Goal: Ask a question: Seek information or help from site administrators or community

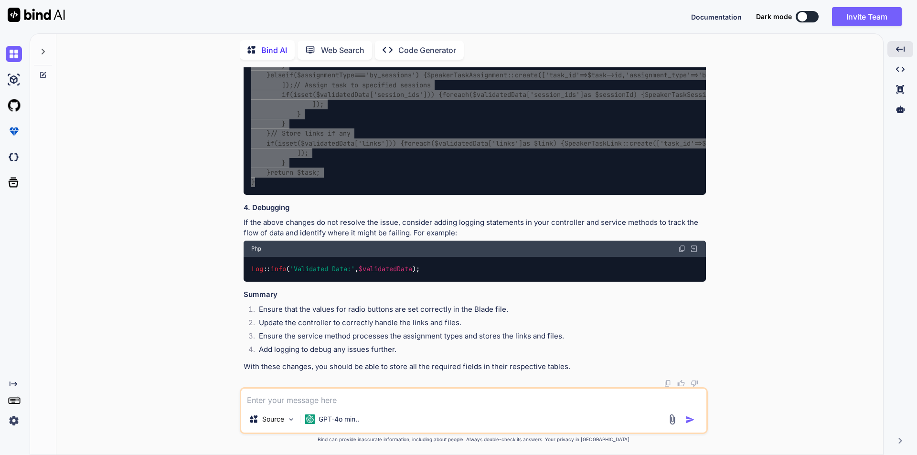
scroll to position [6758, 0]
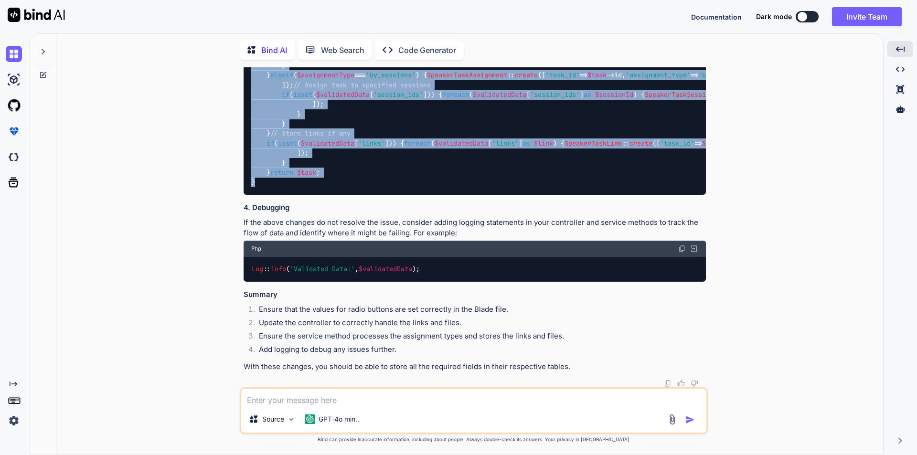
click at [658, 148] on div "public function storeSpeakerTask ( array $validatedData ) { // Get the current …" at bounding box center [475, 70] width 462 height 249
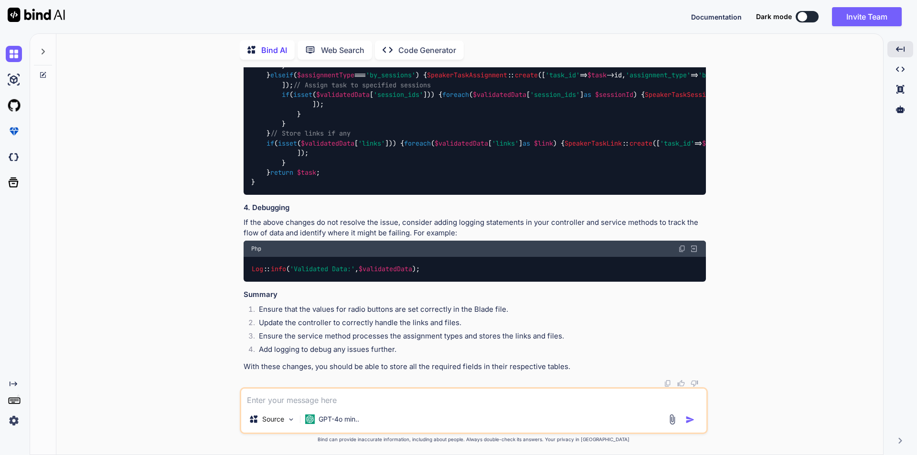
drag, startPoint x: 441, startPoint y: 267, endPoint x: 241, endPoint y: 267, distance: 199.6
click at [242, 267] on div "You Bind AI To implement the functionality to store speaker resource tasks and …" at bounding box center [475, 227] width 466 height 320
copy code "Log :: info ( 'Validated Data:' , $validatedData );"
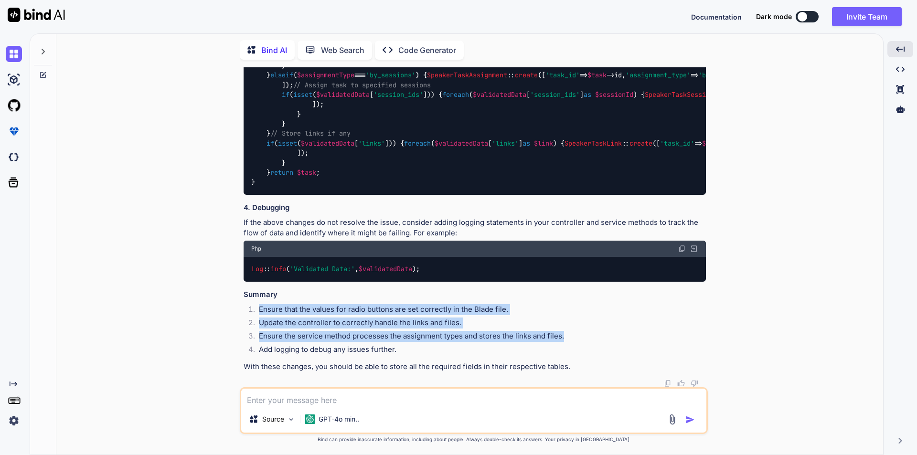
drag, startPoint x: 565, startPoint y: 335, endPoint x: 255, endPoint y: 312, distance: 311.3
click at [255, 312] on ol "Ensure that the values for radio buttons are set correctly in the Blade file. U…" at bounding box center [475, 330] width 462 height 53
copy ol "Ensure that the values for radio buttons are set correctly in the Blade file. U…"
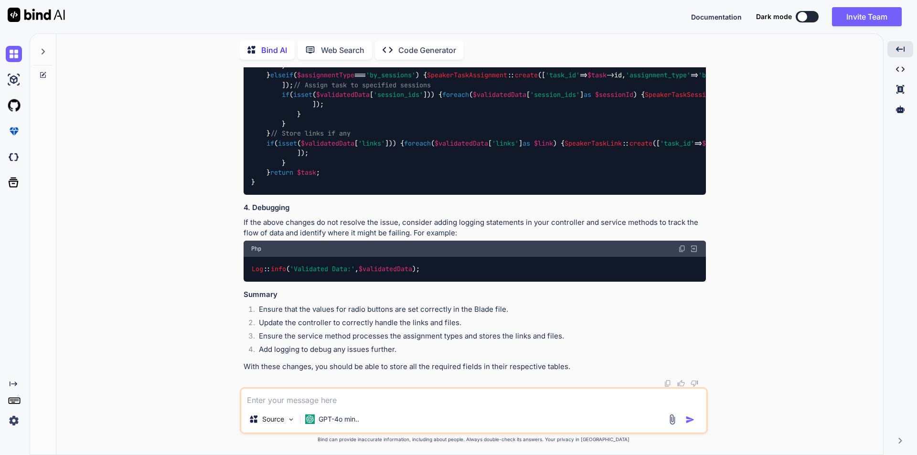
click at [295, 398] on textarea at bounding box center [473, 397] width 465 height 17
click at [393, 257] on div "Log :: info ( 'Validated Data:' , $validatedData );" at bounding box center [475, 269] width 462 height 25
drag, startPoint x: 439, startPoint y: 267, endPoint x: 249, endPoint y: 275, distance: 190.2
click at [249, 275] on div "Log :: info ( 'Validated Data:' , $validatedData );" at bounding box center [475, 269] width 462 height 25
copy code "Log :: info ( 'Validated Data:' , $validatedData );"
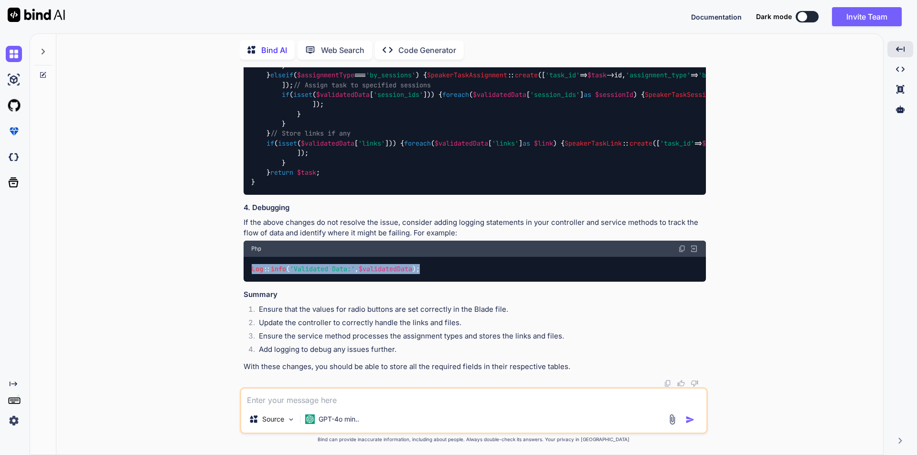
copy code "Log :: info ( 'Validated Data:' , $validatedData );"
click at [341, 405] on textarea at bounding box center [473, 397] width 465 height 17
paste textarea "Log::info('Validated Data:', $validatedData);"
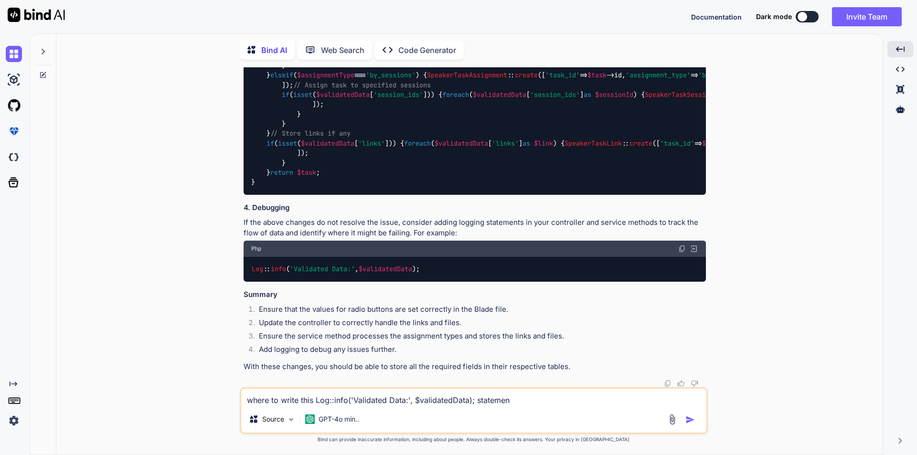
type textarea "where to write this Log::info('Validated Data:', $validatedData); statement"
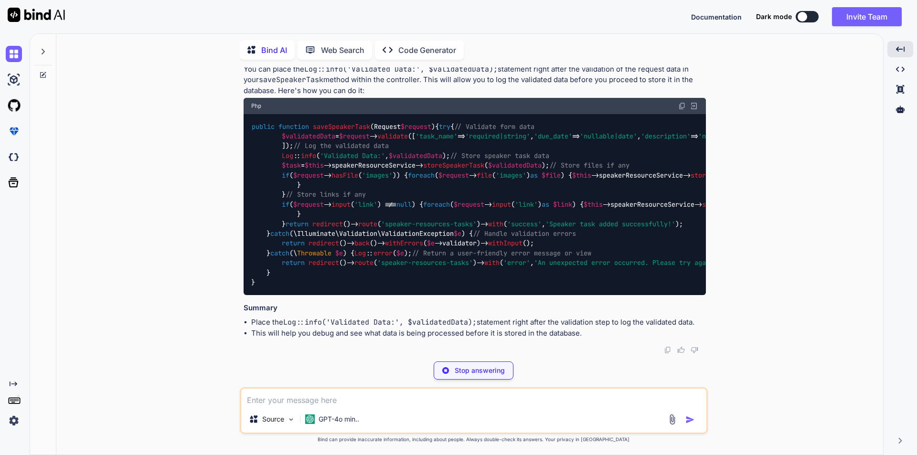
scroll to position [7959, 0]
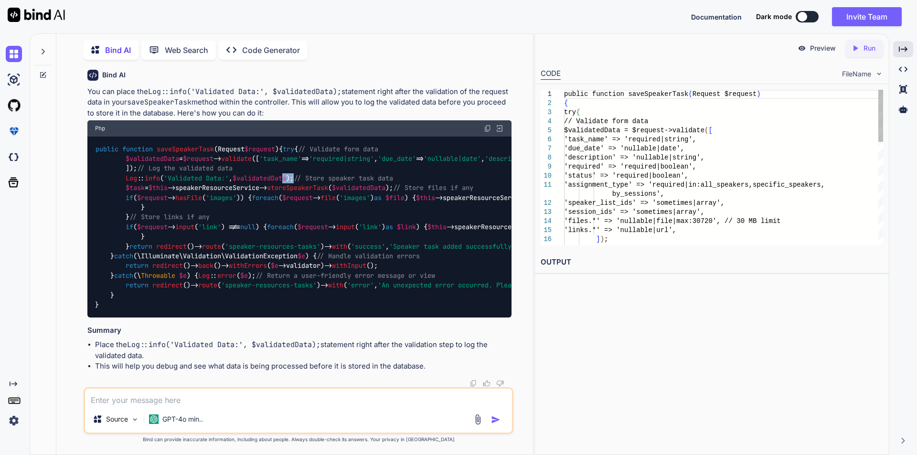
drag, startPoint x: 456, startPoint y: 296, endPoint x: 288, endPoint y: 298, distance: 167.6
click at [288, 298] on code "public function saveSpeakerTask ( Request $request ) { try { // Validate form d…" at bounding box center [893, 227] width 1597 height 166
click at [902, 51] on icon "Created with Pixso." at bounding box center [903, 49] width 9 height 9
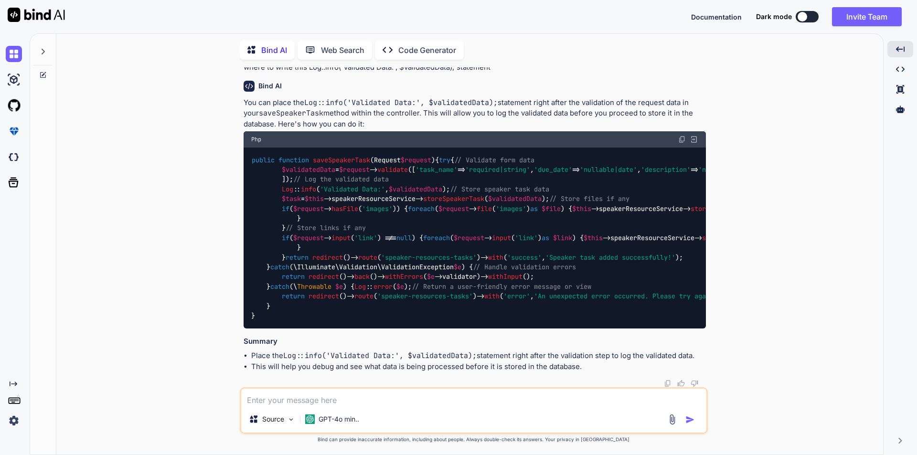
scroll to position [7797, 0]
drag, startPoint x: 459, startPoint y: 265, endPoint x: 283, endPoint y: 268, distance: 176.2
click at [283, 268] on div "public function saveSpeakerTask ( Request $request ) { try { // Validate form d…" at bounding box center [475, 238] width 462 height 181
copy code "Log :: info ( 'Validated Data:' , $validatedData );"
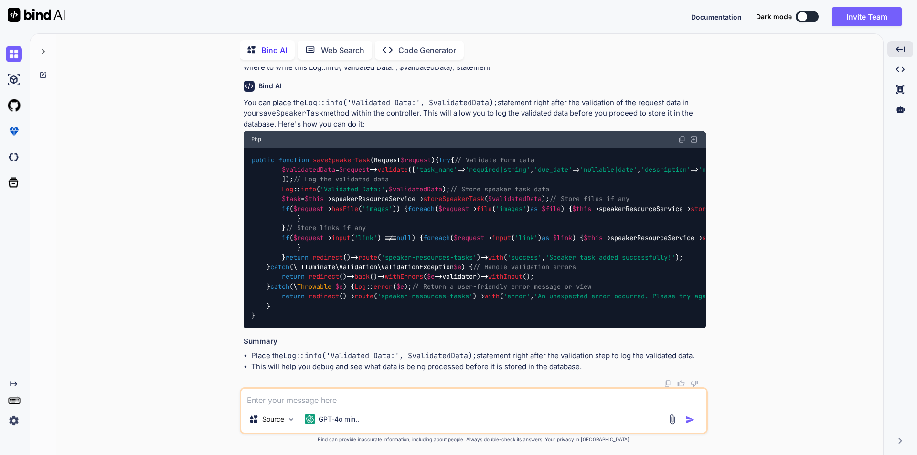
click at [335, 403] on textarea at bounding box center [473, 397] width 465 height 17
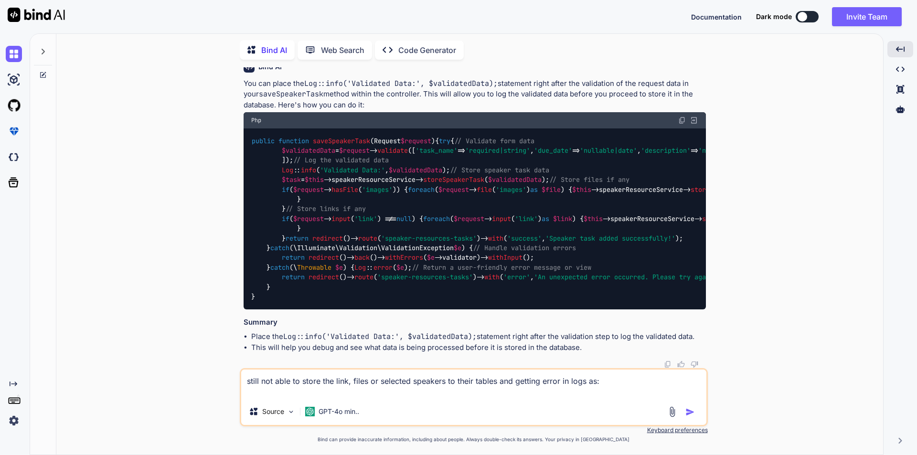
paste textarea "[[DATE] 14:31:48] [DOMAIN_NAME]: Validated Data: {"task_name":"Task1","due_date…"
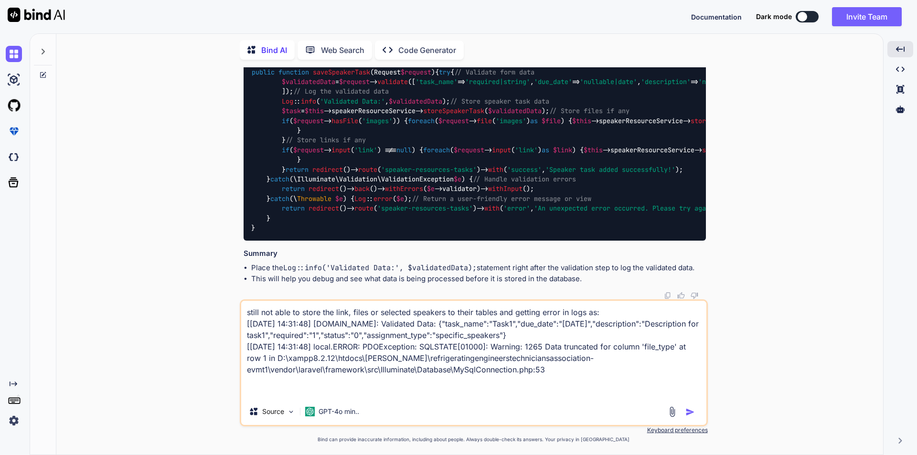
click at [287, 387] on textarea "still not able to store the link, files or selected speakers to their tables an…" at bounding box center [473, 349] width 465 height 97
paste textarea "Next Illuminate\Database\QueryException: SQLSTATE[01000]: Warning: 1265 Data tr…"
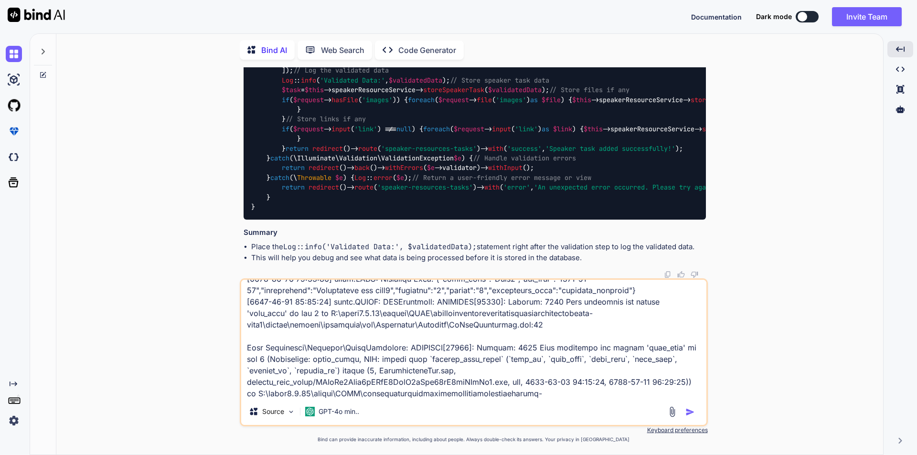
scroll to position [47, 0]
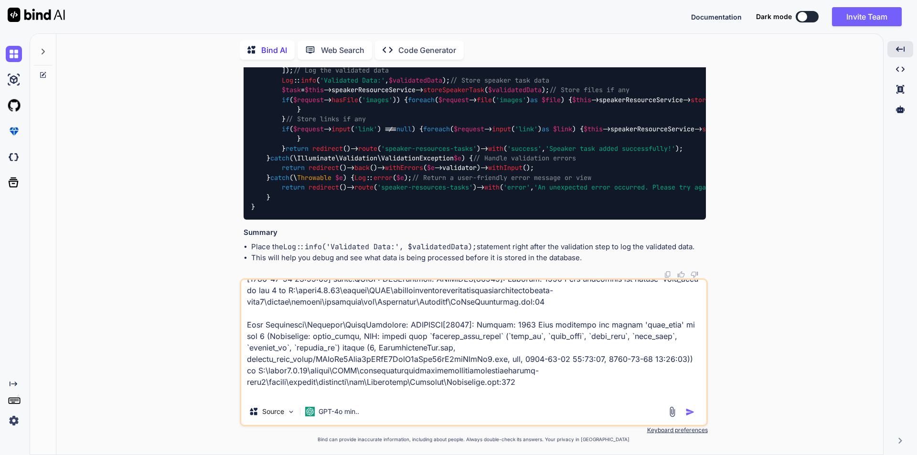
type textarea "still not able to store the link, files or selected speakers to their tables an…"
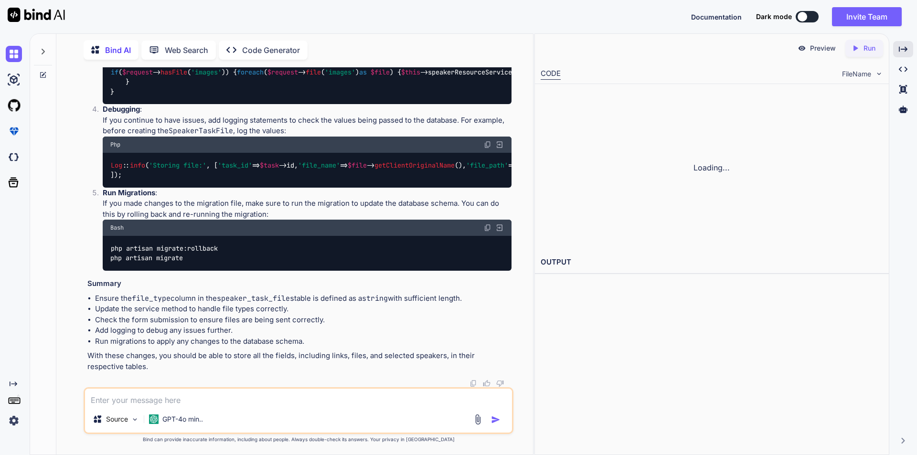
scroll to position [8554, 0]
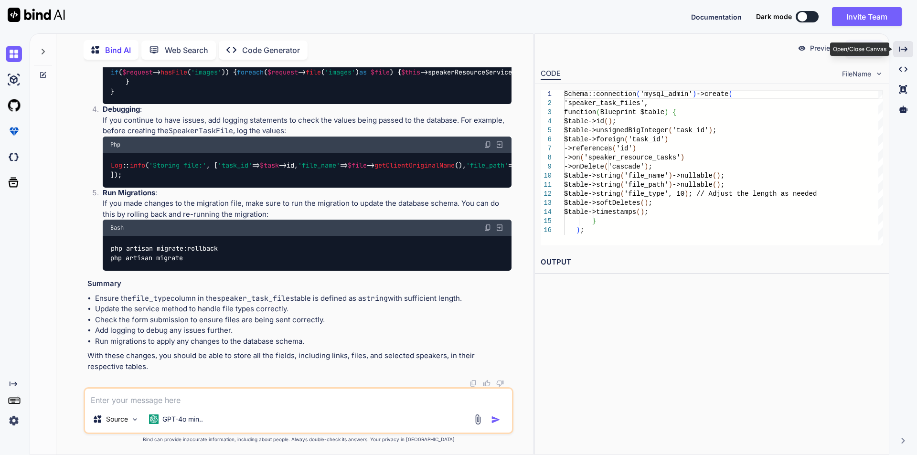
click at [905, 47] on icon at bounding box center [903, 48] width 9 height 5
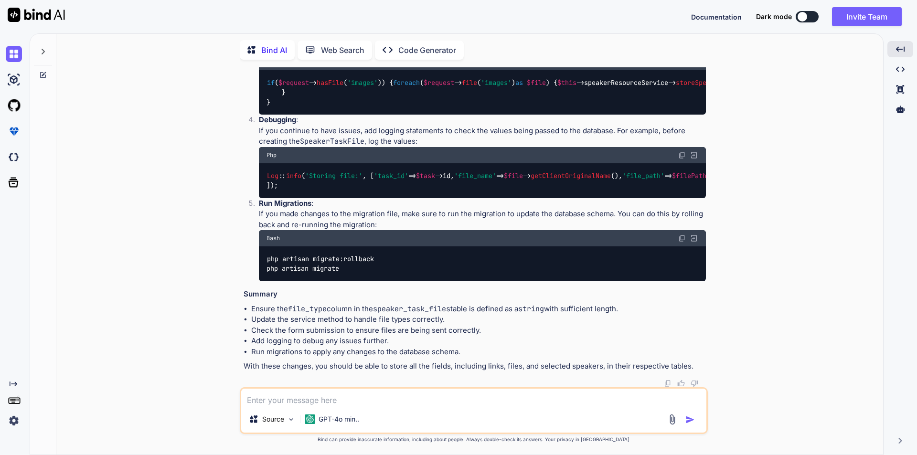
scroll to position [8542, 0]
click at [347, 395] on textarea at bounding box center [473, 397] width 465 height 17
type textarea "please make sure it will work as i am uploading multiple files"
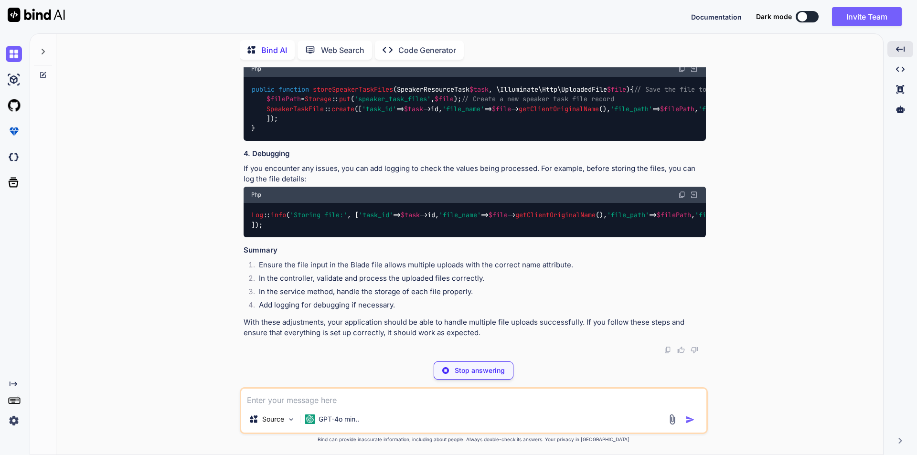
scroll to position [9445, 0]
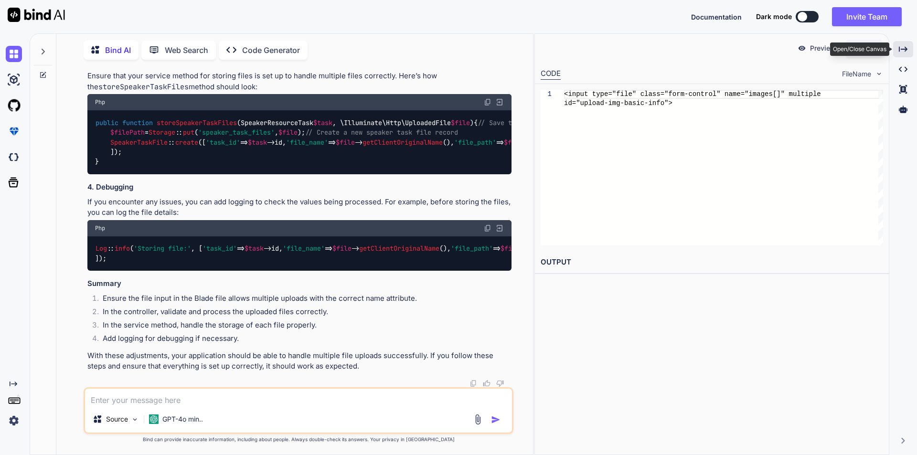
click at [908, 49] on div "Created with Pixso." at bounding box center [903, 49] width 20 height 16
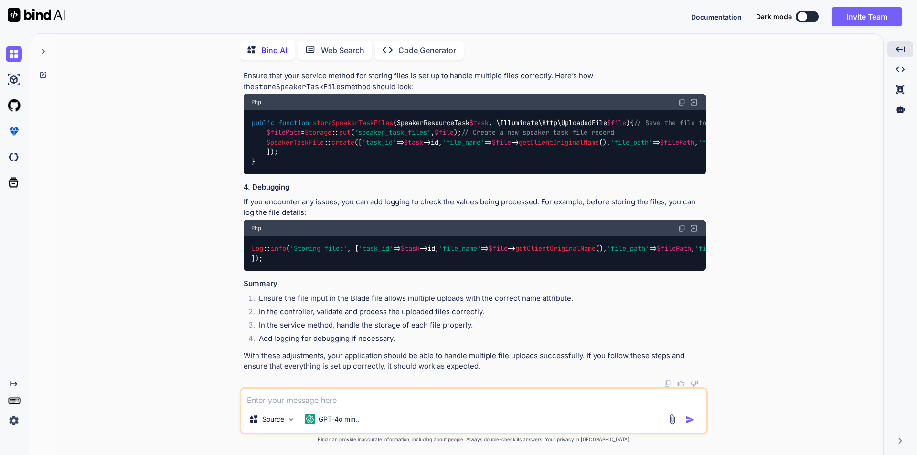
scroll to position [9479, 0]
drag, startPoint x: 614, startPoint y: 211, endPoint x: 253, endPoint y: 214, distance: 361.1
copy code "<input type="file" class="form-control" name="images[]" multiple id="upload-img…"
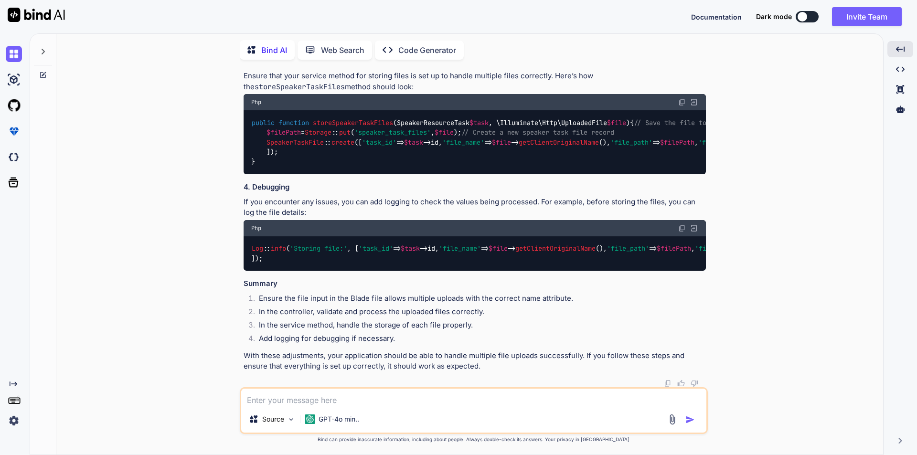
drag, startPoint x: 255, startPoint y: 237, endPoint x: 250, endPoint y: 208, distance: 29.4
copy code "public function saveSpeakerTask ( Request $request ) { try { // Validate form d…"
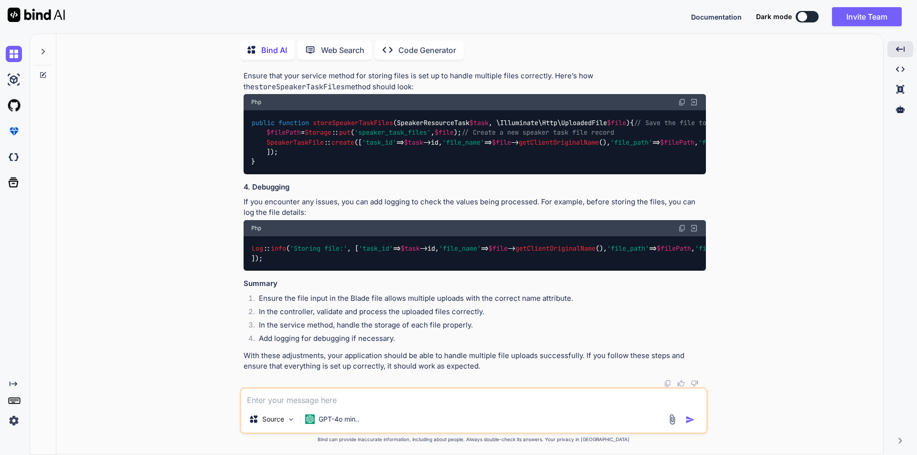
scroll to position [10100, 0]
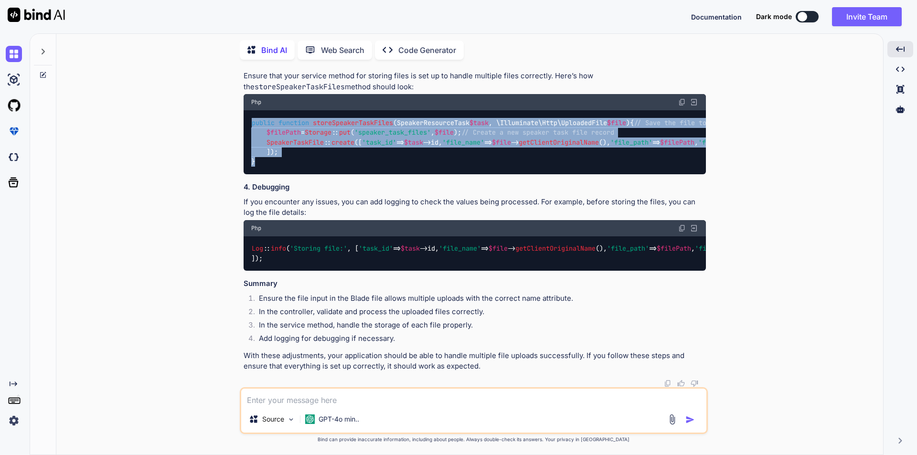
drag, startPoint x: 259, startPoint y: 307, endPoint x: 249, endPoint y: 190, distance: 117.5
click at [249, 174] on div "public function storeSpeakerTaskFiles ( SpeakerResourceTask $task , \Illuminate…" at bounding box center [475, 142] width 462 height 64
copy code "public function storeSpeakerTaskFiles ( SpeakerResourceTask $task , \Illuminate…"
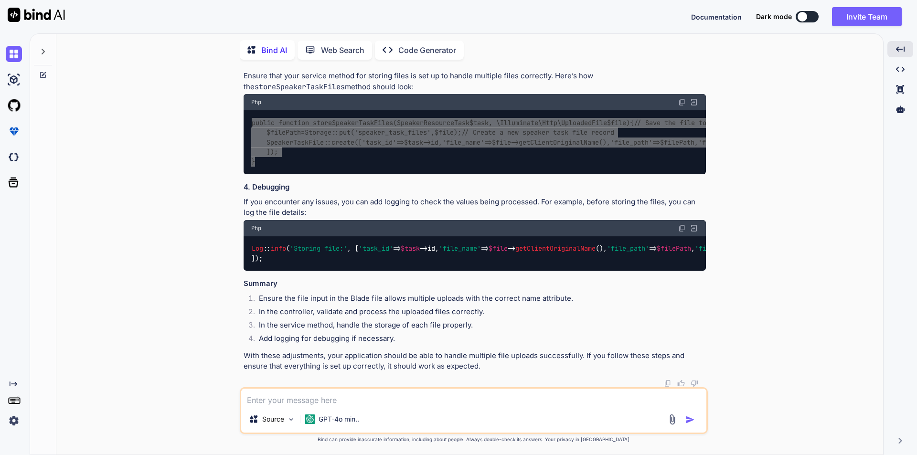
scroll to position [8565, 0]
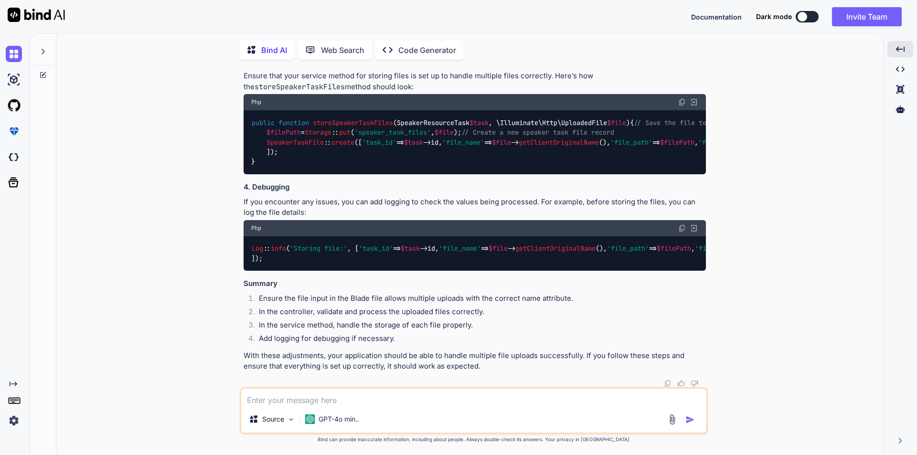
drag, startPoint x: 273, startPoint y: 307, endPoint x: 265, endPoint y: 162, distance: 144.9
copy code "Schema :: connection ( 'mysql_admin' )-> create ( 'speaker_task_files' , functi…"
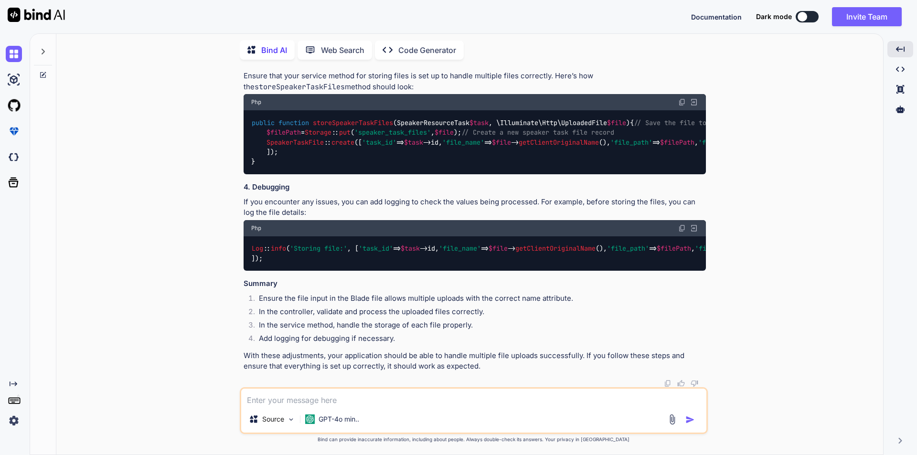
drag, startPoint x: 297, startPoint y: 269, endPoint x: 424, endPoint y: 265, distance: 127.1
click at [350, 398] on textarea at bounding box center [473, 397] width 465 height 17
paste textarea "$table->string('file_type', 10);"
type textarea "$table->string('file_type', 10); what does this column means. and can it handle…"
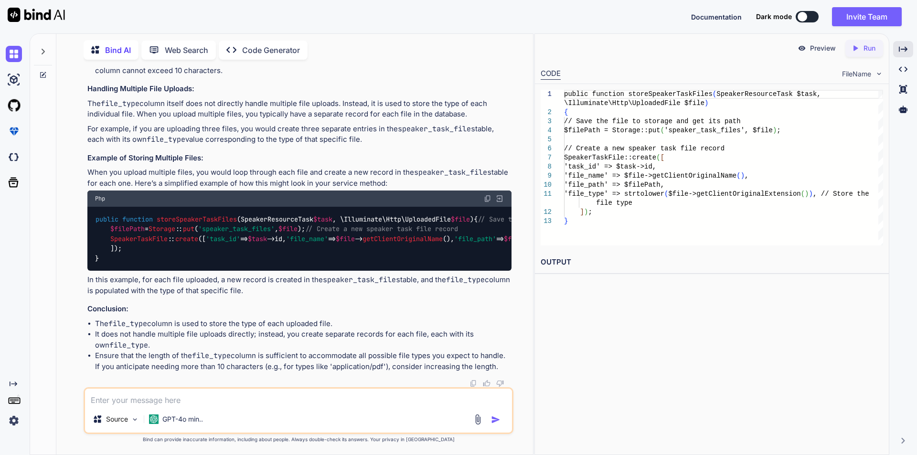
scroll to position [8864, 0]
drag, startPoint x: 142, startPoint y: 171, endPoint x: 265, endPoint y: 171, distance: 123.2
drag, startPoint x: 134, startPoint y: 284, endPoint x: 98, endPoint y: 235, distance: 59.8
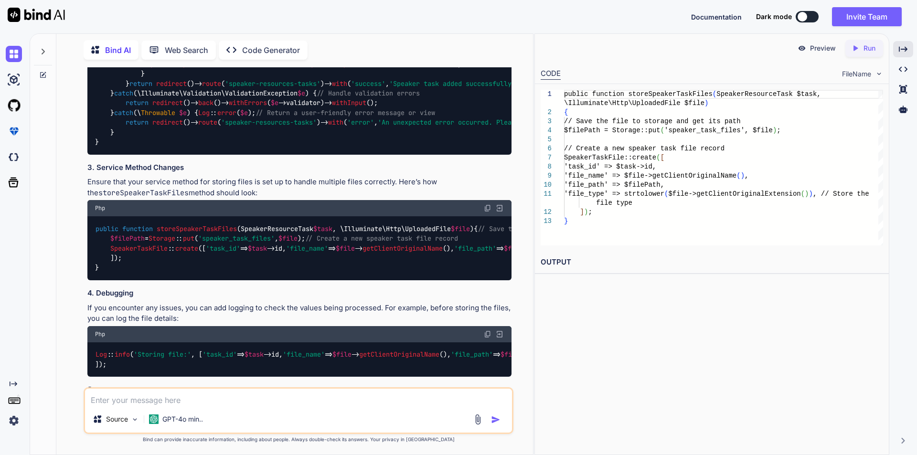
scroll to position [8053, 0]
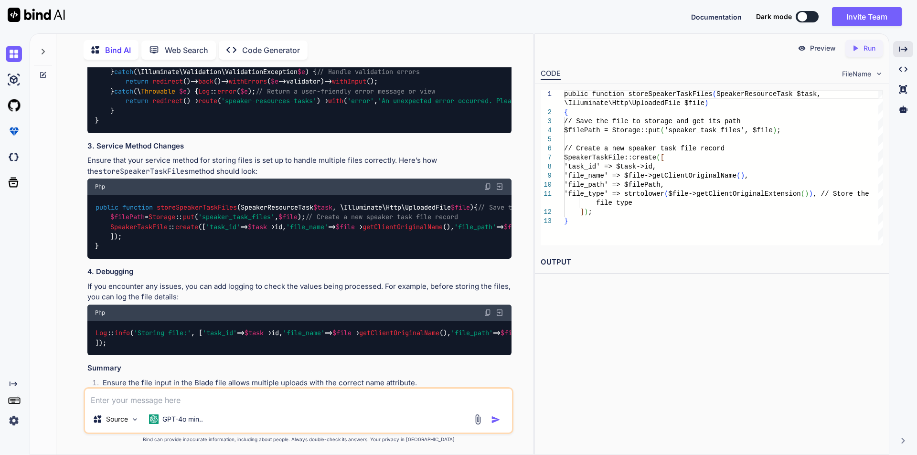
drag, startPoint x: 303, startPoint y: 202, endPoint x: 127, endPoint y: 202, distance: 176.2
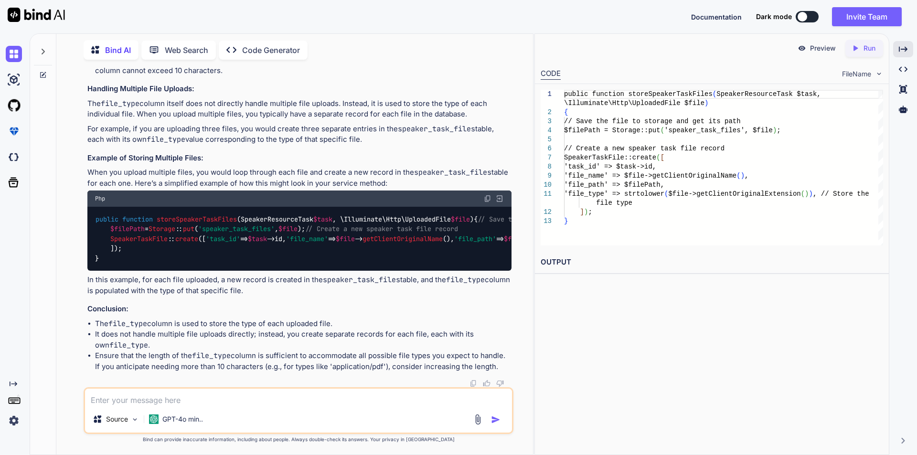
scroll to position [11061, 0]
click at [244, 391] on textarea at bounding box center [298, 397] width 427 height 17
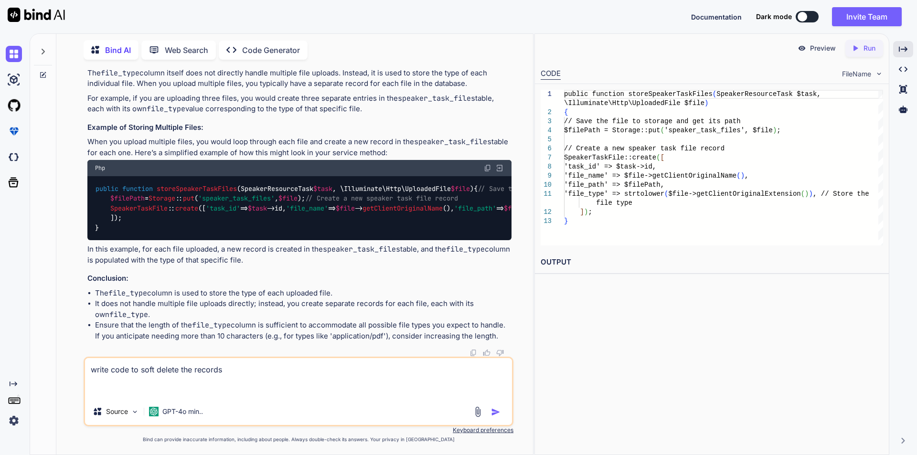
paste textarea "Route::post('/delete-speaker-task/{speakerTaskId}', [SpeakerResourceController:…"
type textarea "write code to soft delete the records Route::post('/delete-speaker-task/{speake…"
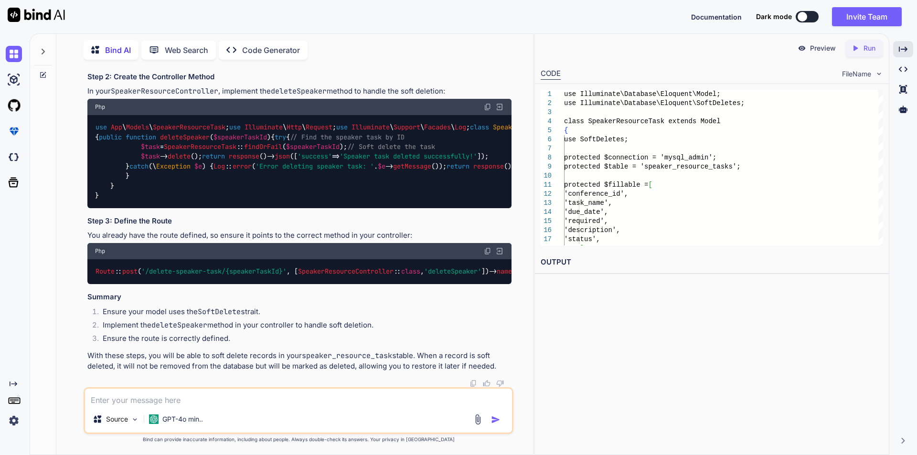
scroll to position [11755, 0]
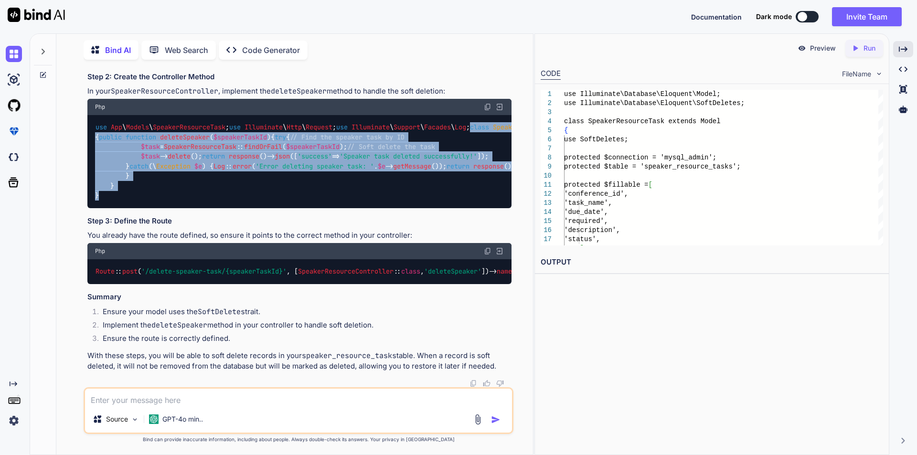
drag, startPoint x: 95, startPoint y: 199, endPoint x: 111, endPoint y: 375, distance: 177.4
click at [111, 208] on div "use App \ Models \ SpeakerResourceTask ; use Illuminate \ Http \ Request ; use …" at bounding box center [299, 161] width 424 height 93
